Goal: Find specific page/section: Find specific page/section

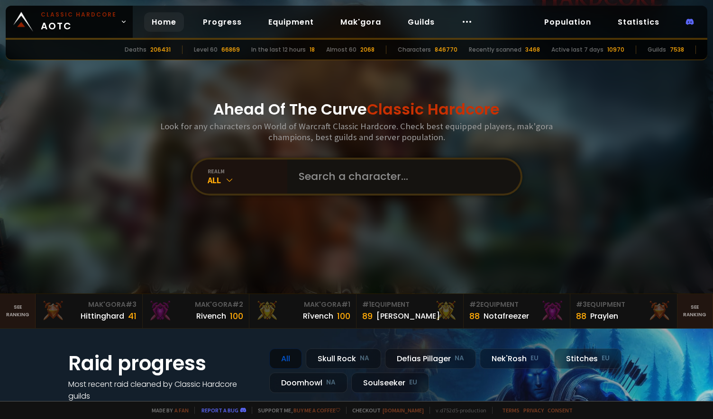
click at [318, 178] on input "text" at bounding box center [401, 177] width 216 height 34
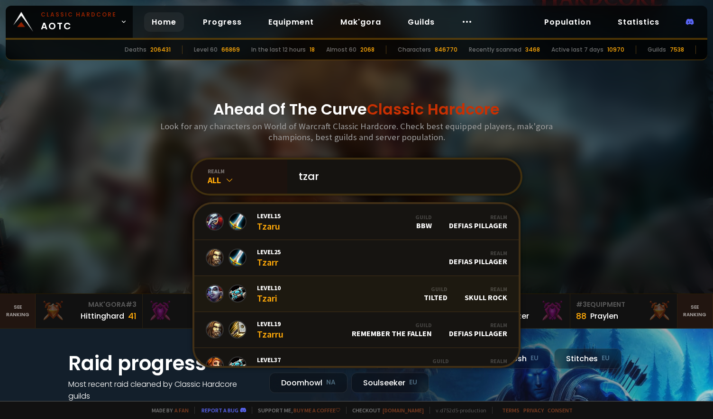
scroll to position [158, 0]
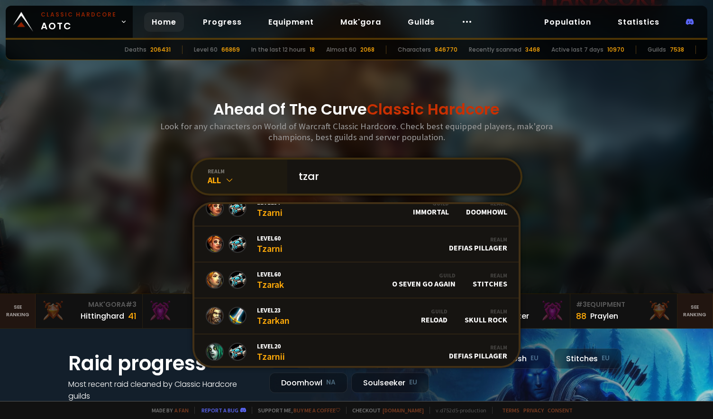
type input "tzar"
click at [229, 177] on icon at bounding box center [229, 179] width 9 height 9
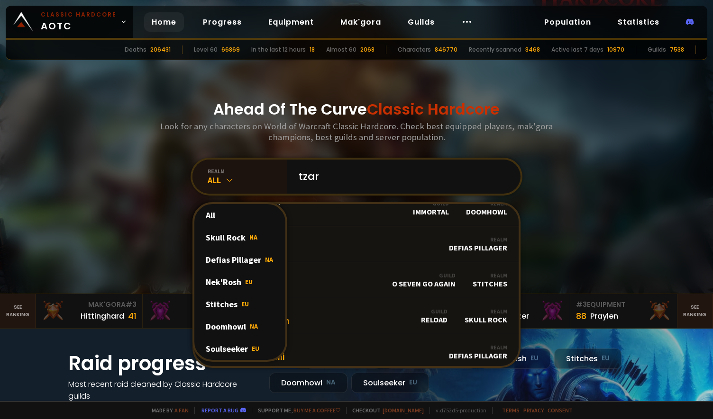
click at [222, 348] on div "Soulseeker EU" at bounding box center [239, 349] width 91 height 22
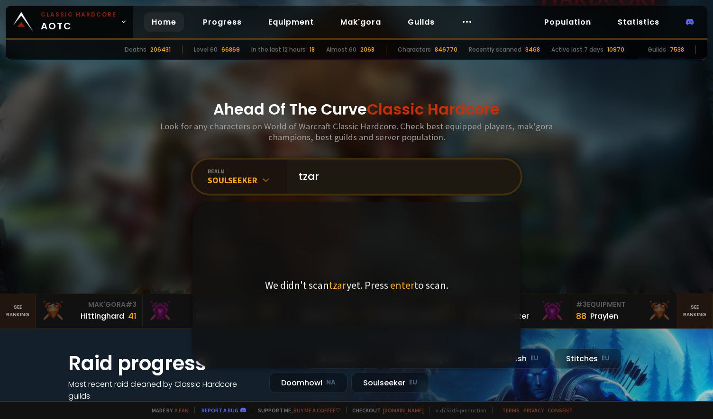
scroll to position [0, 0]
click at [335, 179] on input "tzar" at bounding box center [401, 177] width 216 height 34
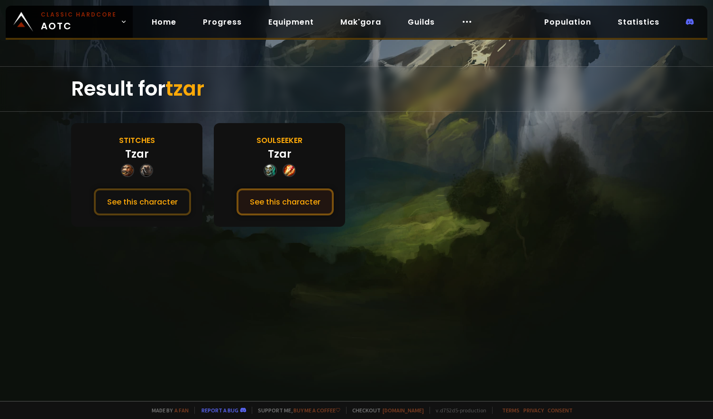
click at [290, 204] on button "See this character" at bounding box center [284, 202] width 97 height 27
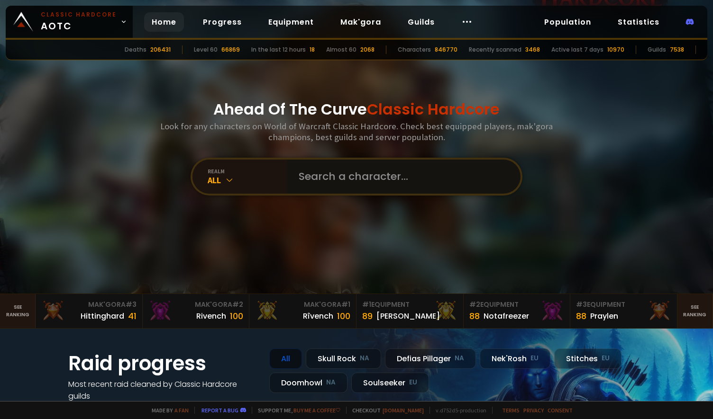
click at [321, 178] on input "text" at bounding box center [401, 177] width 216 height 34
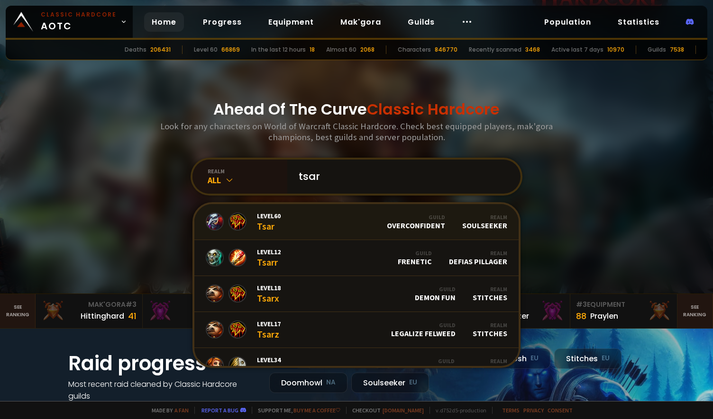
type input "tsar"
click at [336, 227] on link "Level 60 Tsar Guild Overconfident Realm Soulseeker" at bounding box center [356, 222] width 324 height 36
